Goal: Use online tool/utility: Utilize a website feature to perform a specific function

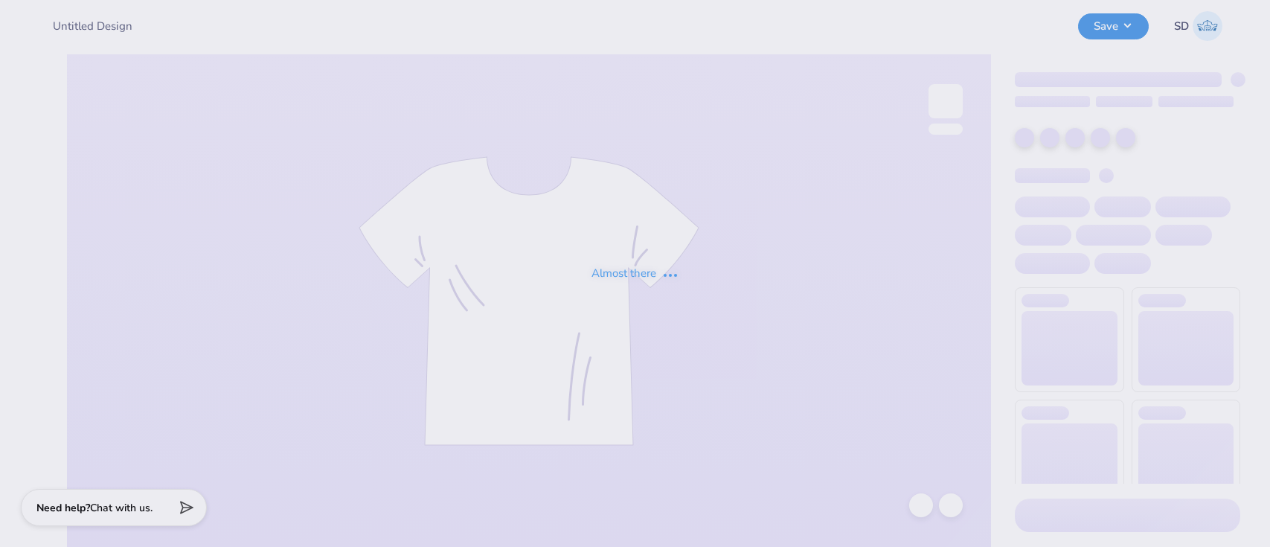
type input "Ignite Fall tank 3"
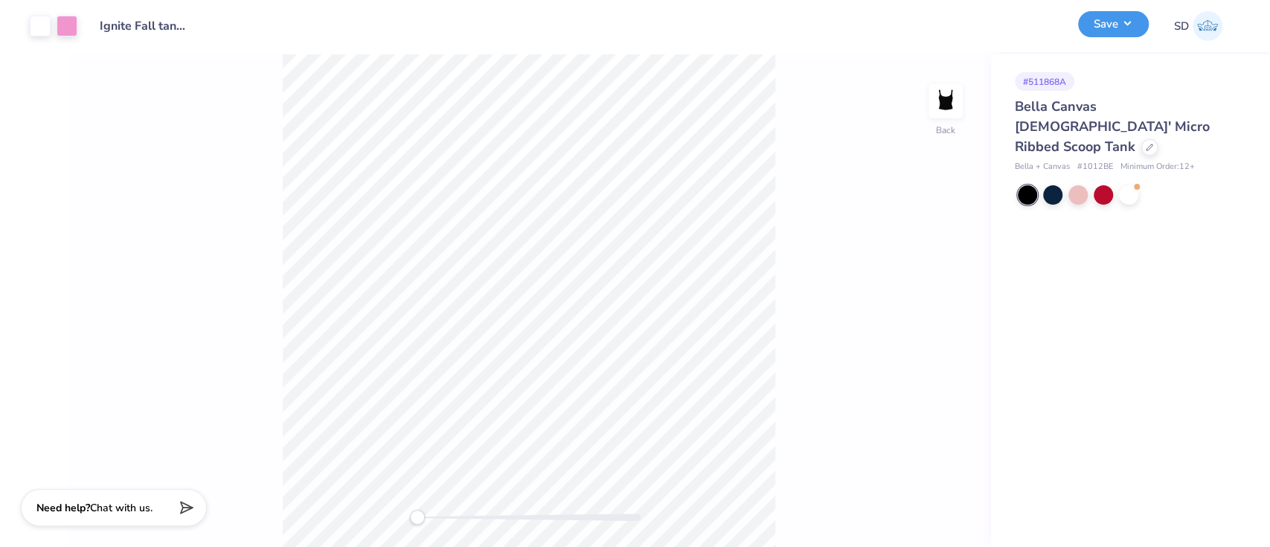
click at [1101, 30] on button "Save" at bounding box center [1113, 24] width 71 height 26
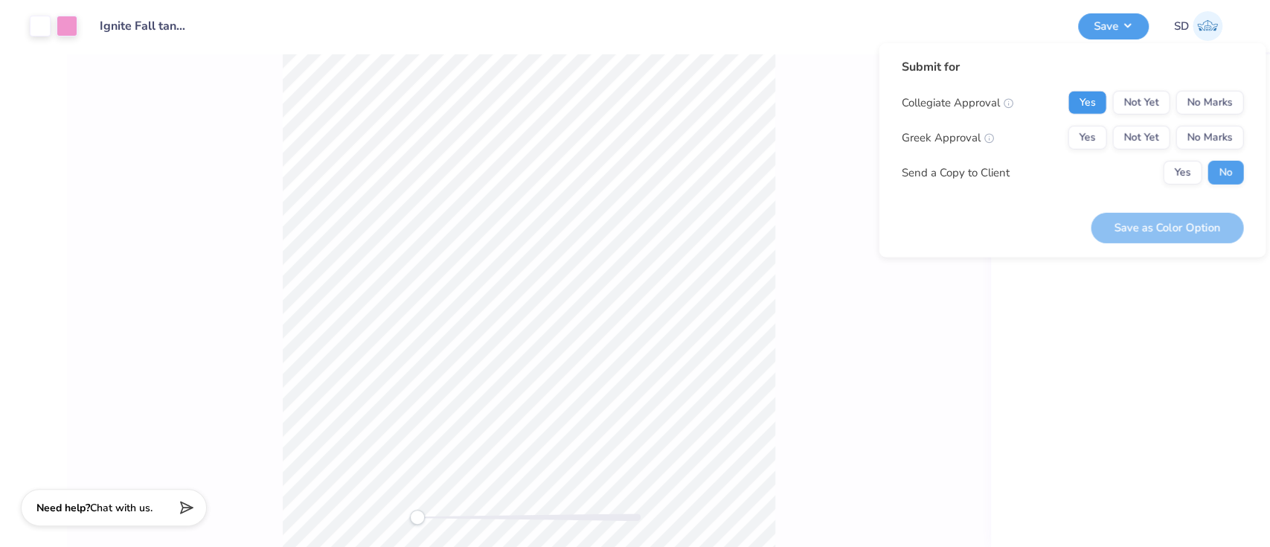
click at [1090, 107] on button "Yes" at bounding box center [1086, 103] width 39 height 24
click at [1227, 140] on button "No Marks" at bounding box center [1209, 138] width 68 height 24
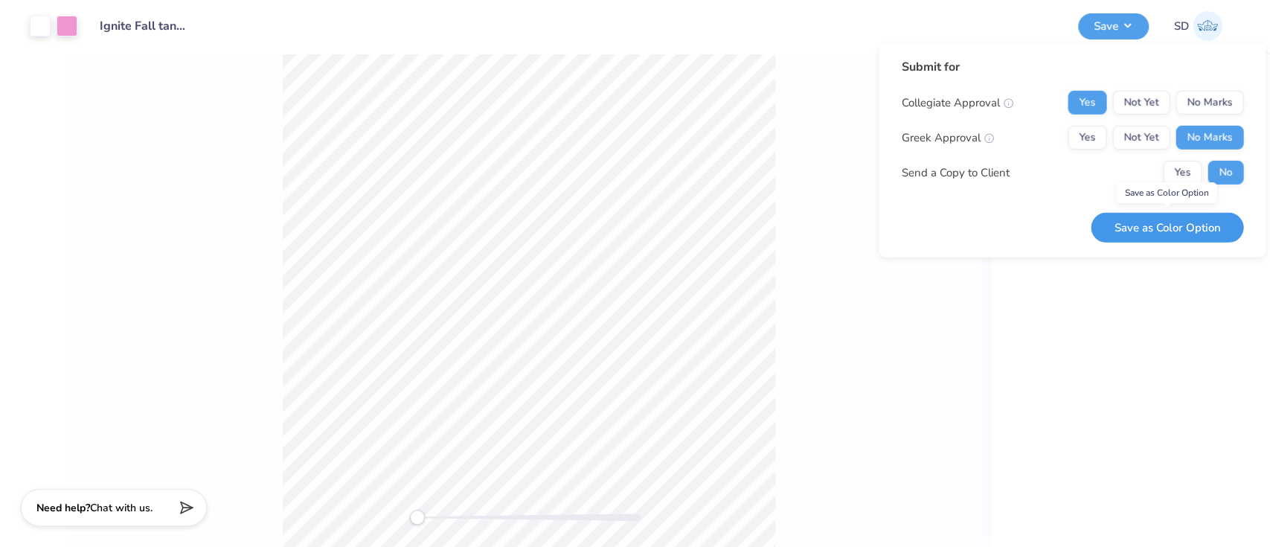
click at [1183, 235] on button "Save as Color Option" at bounding box center [1166, 227] width 152 height 30
